Goal: Find specific page/section: Find specific page/section

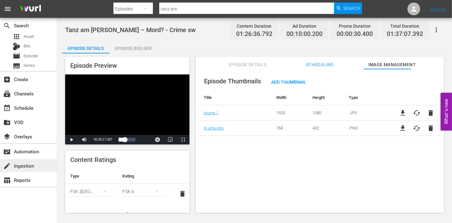
click at [25, 167] on div "create Ingestion" at bounding box center [18, 165] width 36 height 6
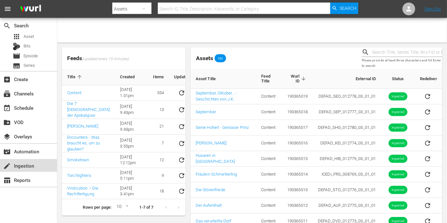
click at [26, 165] on div "create Ingestion" at bounding box center [18, 165] width 36 height 6
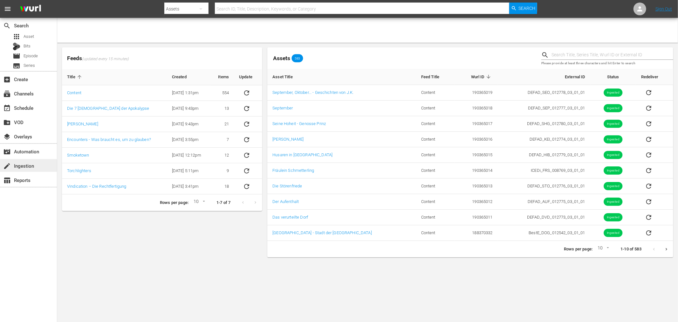
click at [32, 167] on div "create Ingestion" at bounding box center [18, 165] width 36 height 6
click at [452, 222] on div "Rows per page: 10 10 1-10 of 583" at bounding box center [470, 249] width 406 height 17
drag, startPoint x: 343, startPoint y: 233, endPoint x: 273, endPoint y: 229, distance: 70.6
click at [273, 222] on td "[GEOGRAPHIC_DATA] - Stadt der [GEOGRAPHIC_DATA]" at bounding box center [341, 233] width 149 height 16
copy link "[GEOGRAPHIC_DATA] - Stadt der [GEOGRAPHIC_DATA]"
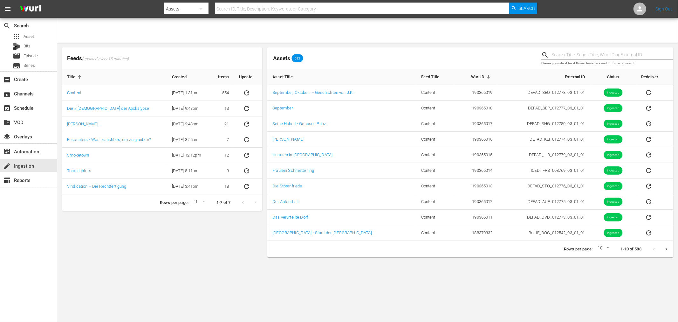
click at [452, 222] on body "menu Search By Assets Search ID, Title, Description, Keywords, or Category Sear…" at bounding box center [339, 161] width 678 height 322
click at [452, 222] on icon "Next page" at bounding box center [666, 249] width 5 height 5
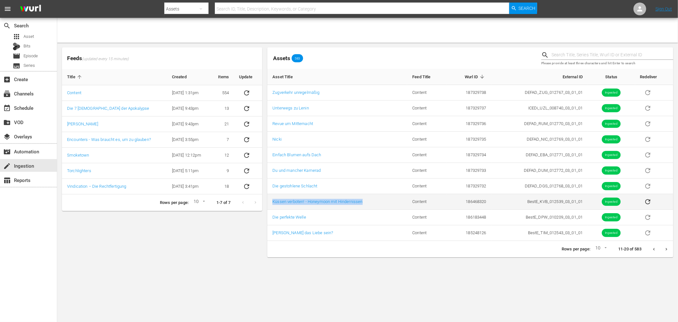
drag, startPoint x: 270, startPoint y: 199, endPoint x: 392, endPoint y: 194, distance: 121.8
click at [392, 194] on td "Küssen verboten! - Honeymoon mit Hindernissen" at bounding box center [337, 202] width 140 height 16
copy link "Küssen verboten! - Honeymoon mit Hindernissen"
click at [414, 222] on body "menu Search By Assets Search ID, Title, Description, Keywords, or Category Sear…" at bounding box center [339, 161] width 678 height 322
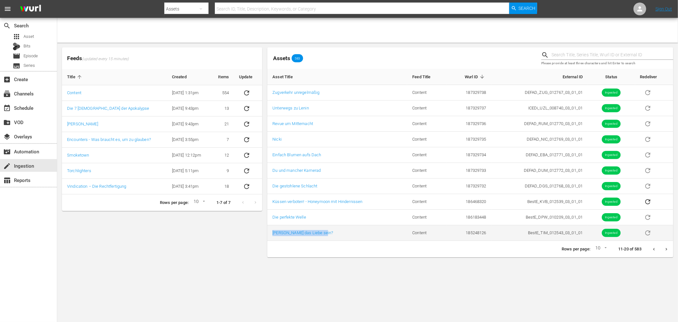
drag, startPoint x: 353, startPoint y: 237, endPoint x: 272, endPoint y: 239, distance: 81.4
click at [272, 222] on td "Tim - Kann das Liebe sein?" at bounding box center [337, 233] width 140 height 16
copy link "Tim - Kann das Liebe sein?"
click at [452, 222] on body "menu Search By Assets Search ID, Title, Description, Keywords, or Category Sear…" at bounding box center [339, 161] width 678 height 322
click at [452, 222] on icon "Next page" at bounding box center [666, 249] width 5 height 5
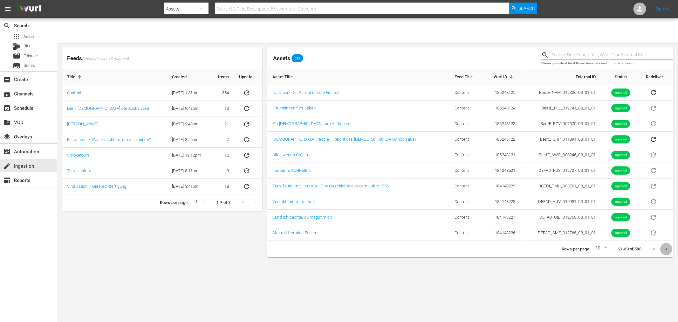
click at [452, 222] on icon "Next page" at bounding box center [666, 249] width 5 height 5
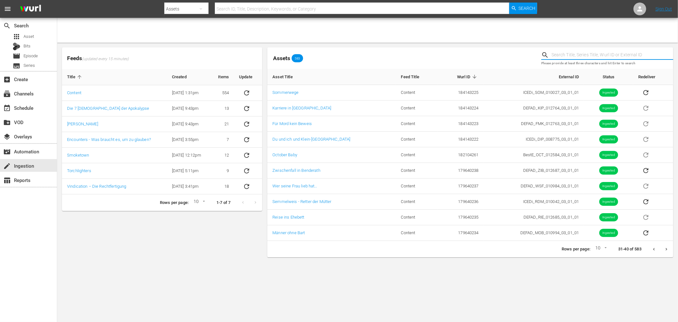
click at [452, 53] on input "text" at bounding box center [612, 55] width 122 height 10
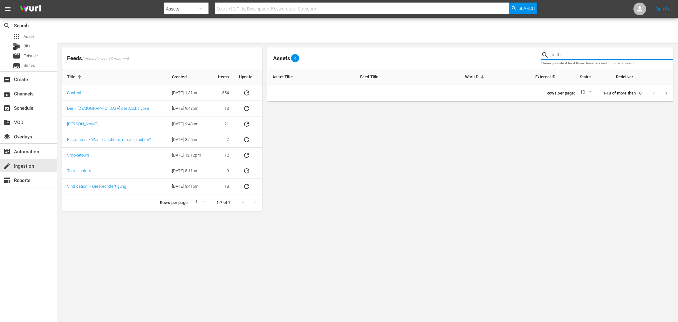
type input "faith"
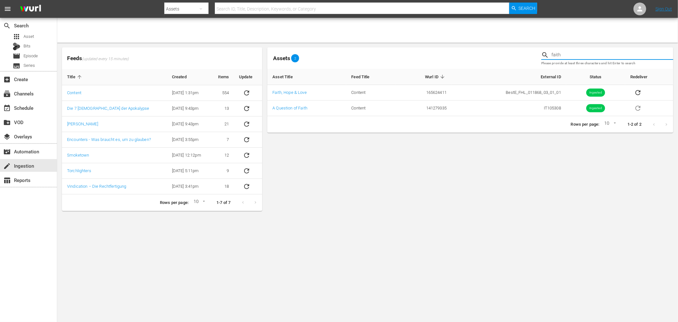
drag, startPoint x: 570, startPoint y: 55, endPoint x: 515, endPoint y: 47, distance: 55.3
click at [452, 47] on div "Assets 2 faith Please provide at least three characters and hit Enter to search" at bounding box center [470, 58] width 411 height 26
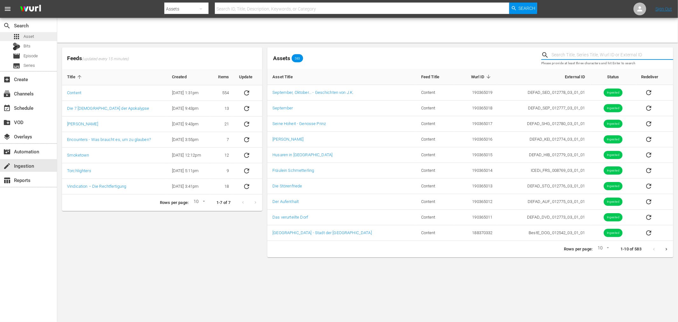
click at [31, 37] on span "Asset" at bounding box center [29, 36] width 10 height 6
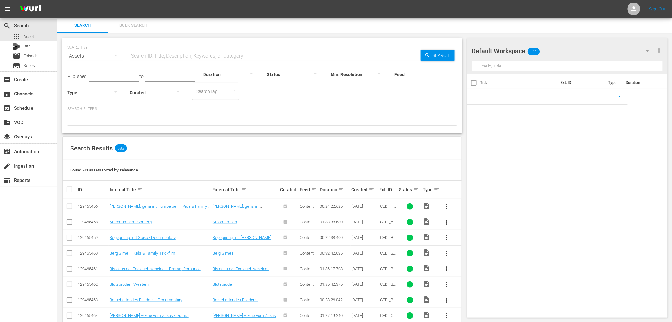
click at [157, 55] on input "text" at bounding box center [275, 55] width 291 height 15
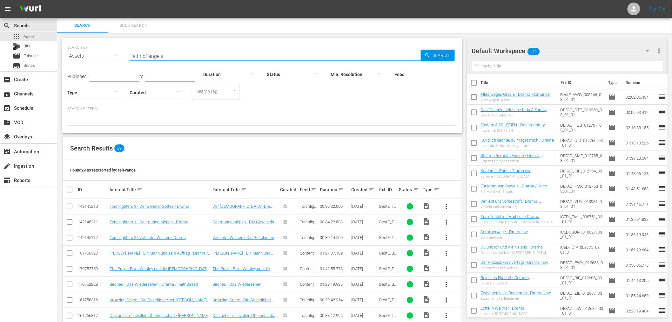
type input "faith of angels"
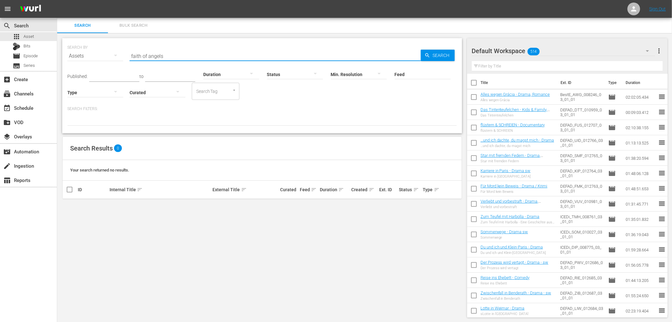
drag, startPoint x: 116, startPoint y: 52, endPoint x: 104, endPoint y: 49, distance: 11.8
click at [104, 49] on div "SEARCH BY Search By Assets Search ID, Title, Description, Keywords, or Category…" at bounding box center [262, 52] width 390 height 23
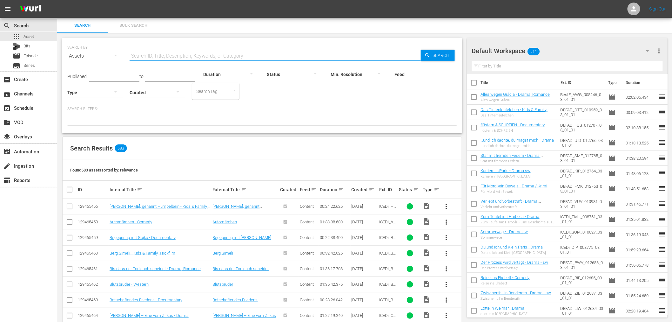
click at [146, 58] on input "text" at bounding box center [275, 55] width 291 height 15
drag, startPoint x: 217, startPoint y: 53, endPoint x: 215, endPoint y: 58, distance: 5.9
click at [217, 53] on input "text" at bounding box center [275, 55] width 291 height 15
type input "nibelungen"
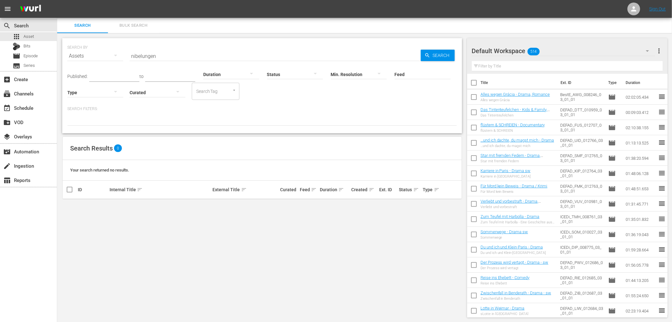
click at [215, 59] on div "Duration" at bounding box center [231, 70] width 56 height 23
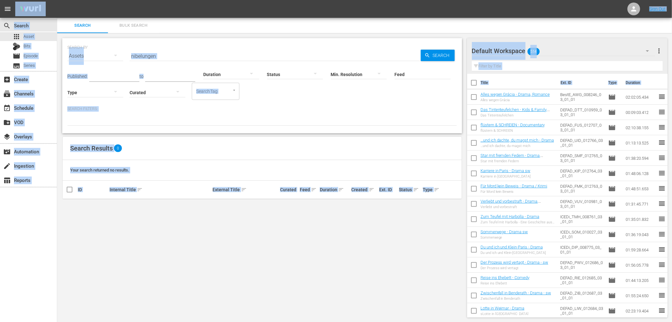
click at [392, 222] on div "SEARCH BY Search By Assets Search ID, Title, Description, Keywords, or Category…" at bounding box center [262, 177] width 410 height 289
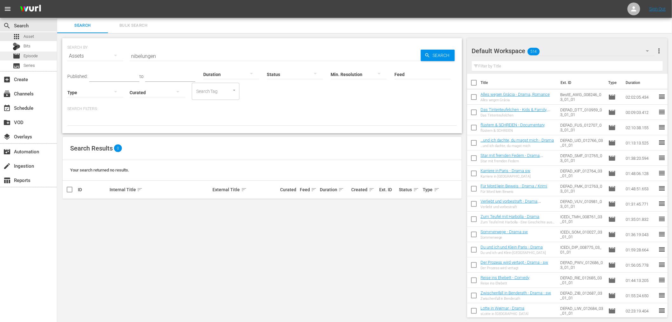
click at [42, 55] on div "movie Episode" at bounding box center [28, 55] width 57 height 9
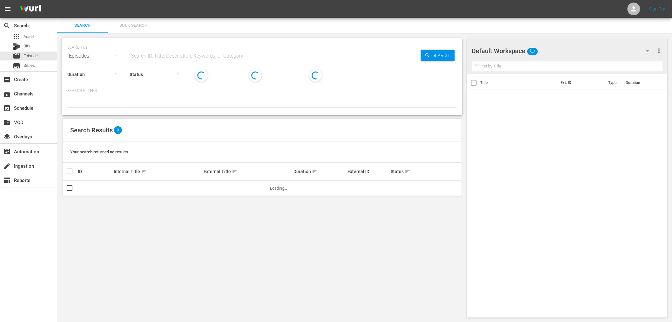
click at [161, 54] on input "text" at bounding box center [275, 55] width 291 height 15
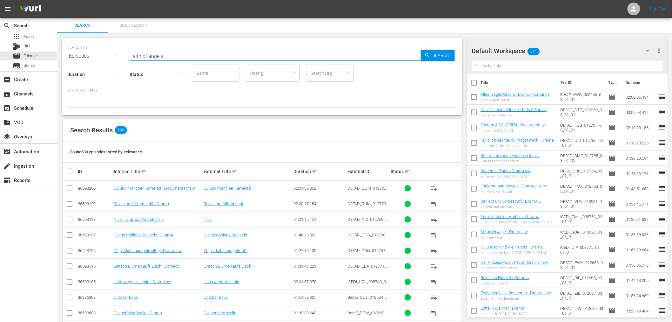
type input "faith of angels"
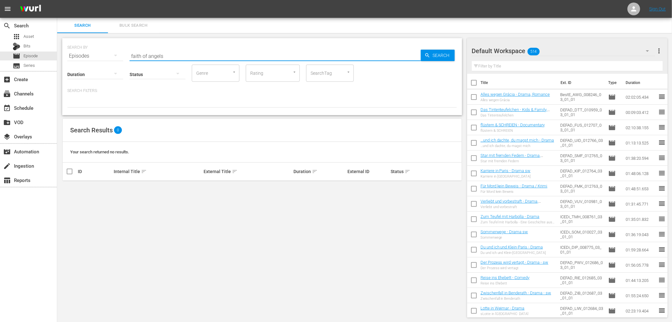
drag, startPoint x: 164, startPoint y: 56, endPoint x: 135, endPoint y: 54, distance: 28.3
click at [135, 54] on input "faith of angels" at bounding box center [275, 55] width 291 height 15
click at [37, 164] on div "create Ingestion" at bounding box center [28, 165] width 57 height 13
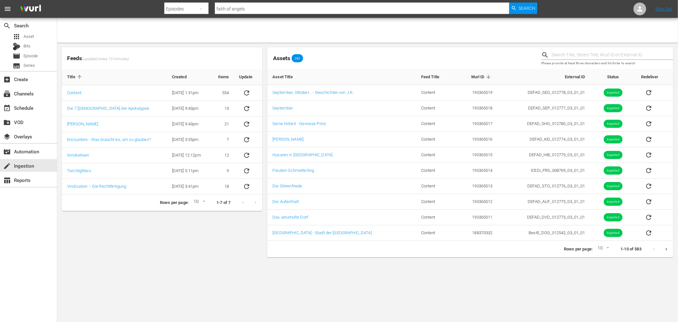
click at [452, 59] on input "text" at bounding box center [612, 55] width 122 height 10
paste input "faith of angels"
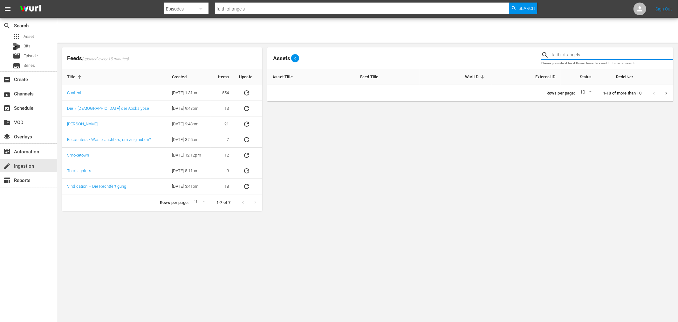
drag, startPoint x: 590, startPoint y: 55, endPoint x: 580, endPoint y: 52, distance: 10.5
click at [452, 52] on input "faith of angels" at bounding box center [612, 55] width 122 height 10
drag, startPoint x: 580, startPoint y: 52, endPoint x: 560, endPoint y: 55, distance: 19.6
click at [452, 55] on input "faith of angel" at bounding box center [612, 55] width 122 height 10
type input "faith"
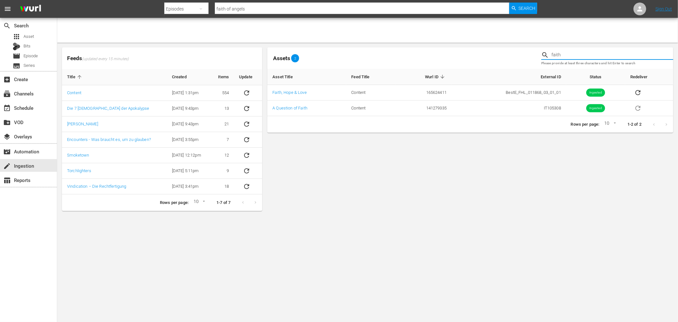
click at [452, 171] on div "Assets 2 faith Please provide at least three characters and hit Enter to search…" at bounding box center [470, 128] width 406 height 163
drag, startPoint x: 560, startPoint y: 56, endPoint x: 517, endPoint y: 56, distance: 42.6
click at [452, 56] on div "Assets 2 faith Please provide at least three characters and hit Enter to search" at bounding box center [470, 58] width 411 height 26
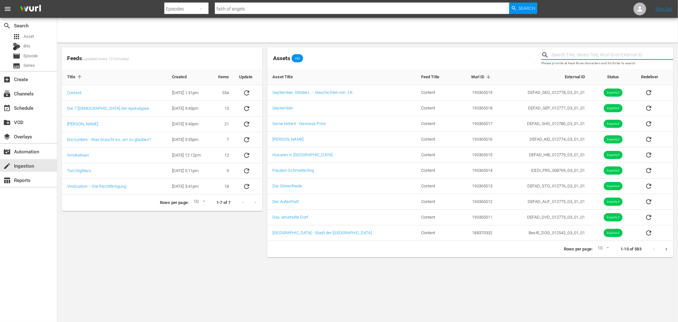
click at [452, 222] on body "menu Search By Episodes Search ID, Title, Description, Keywords, or Category fa…" at bounding box center [339, 161] width 678 height 322
click at [286, 10] on input "faith of angels" at bounding box center [362, 8] width 294 height 15
paste input "Gott ist nicht tot 5"
type input "Gott ist nicht tot 5"
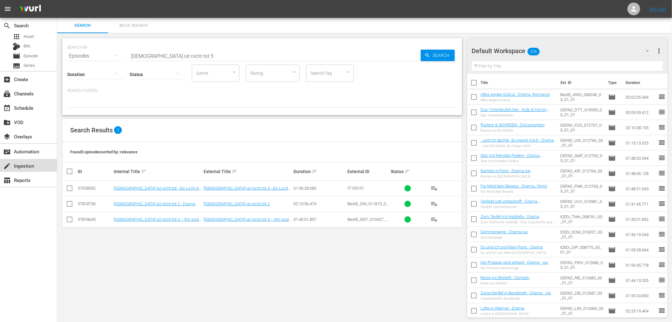
click at [17, 164] on div "create Ingestion" at bounding box center [18, 165] width 36 height 6
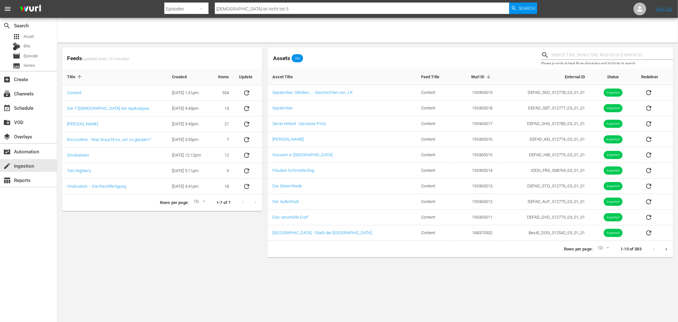
click at [452, 56] on input "text" at bounding box center [612, 55] width 122 height 10
paste input "Gott ist nicht tot 5"
type input "Gott ist nicht tot 5"
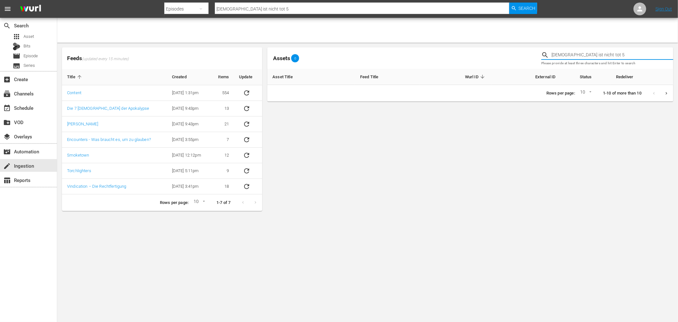
click at [452, 52] on div "Assets 0 Gott ist nicht tot 5 Please provide at least three characters and hit …" at bounding box center [470, 58] width 411 height 26
